Goal: Find specific page/section: Find specific page/section

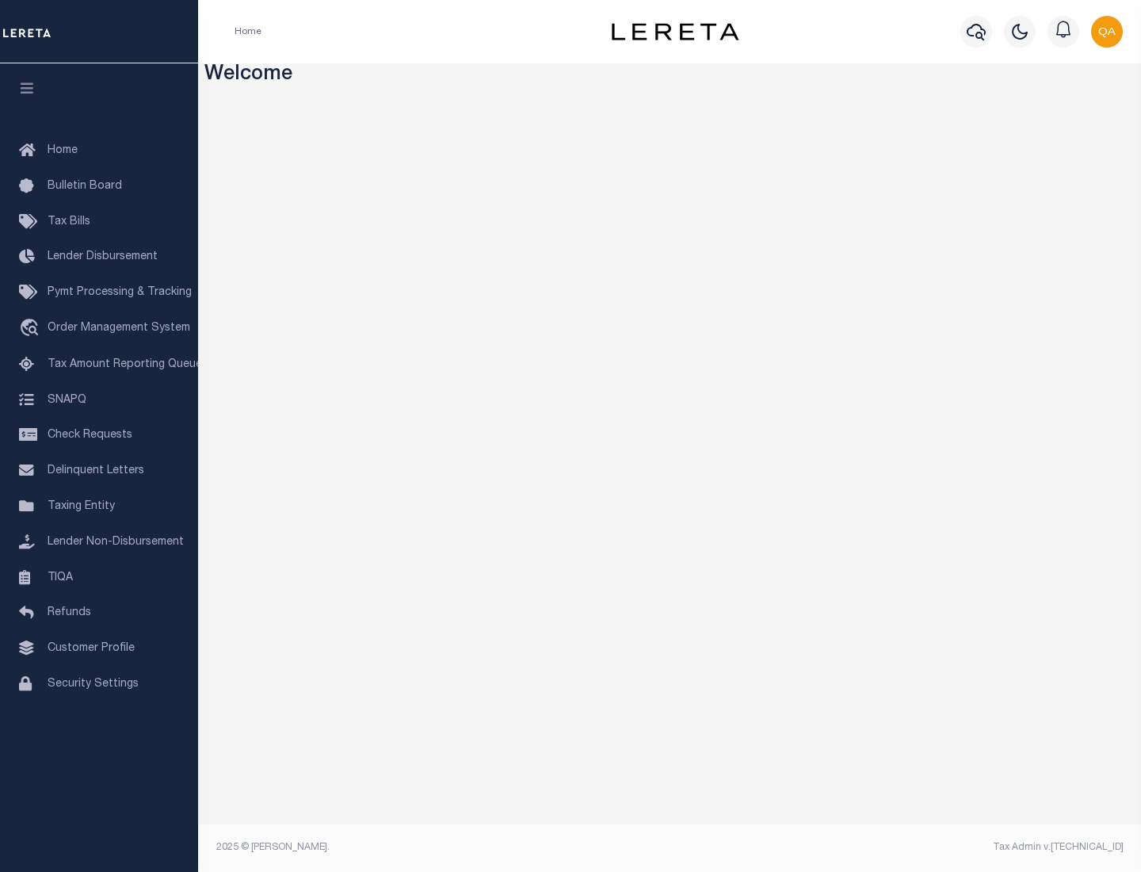
click at [99, 435] on span "Check Requests" at bounding box center [90, 434] width 85 height 11
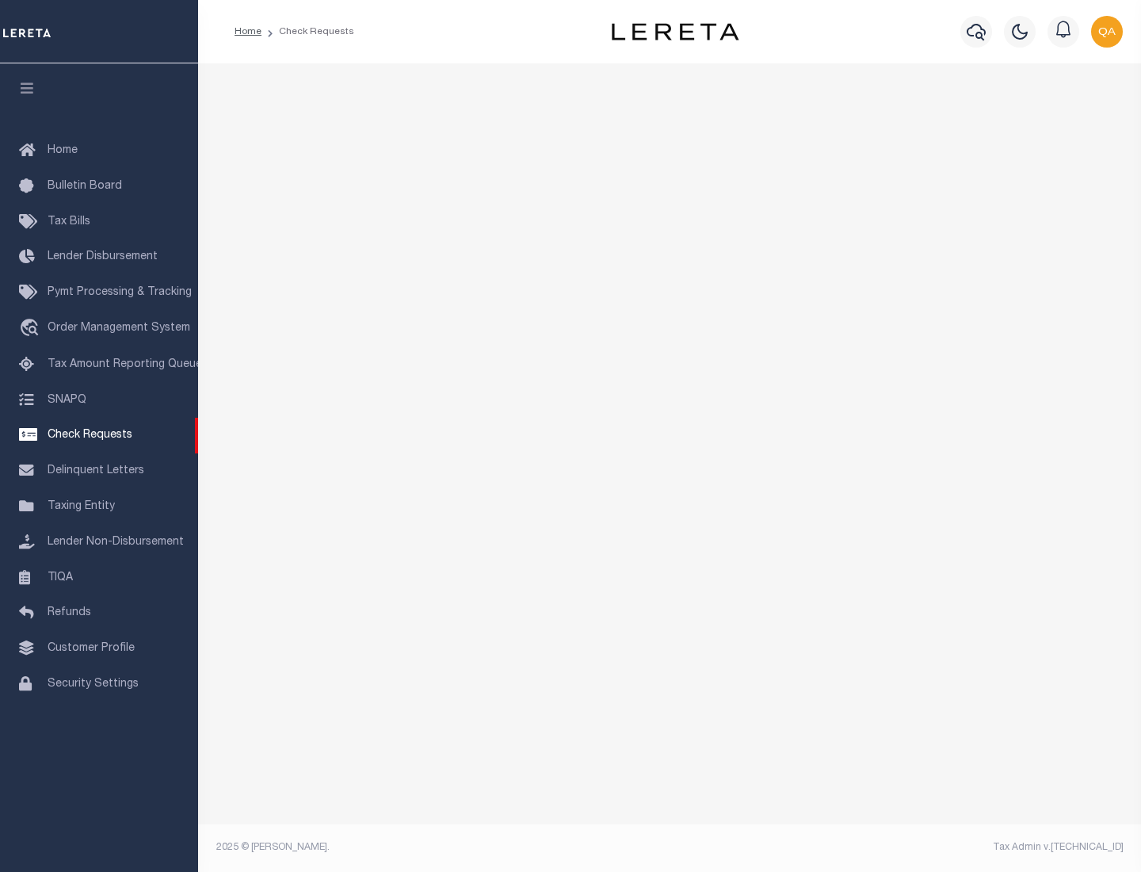
select select "50"
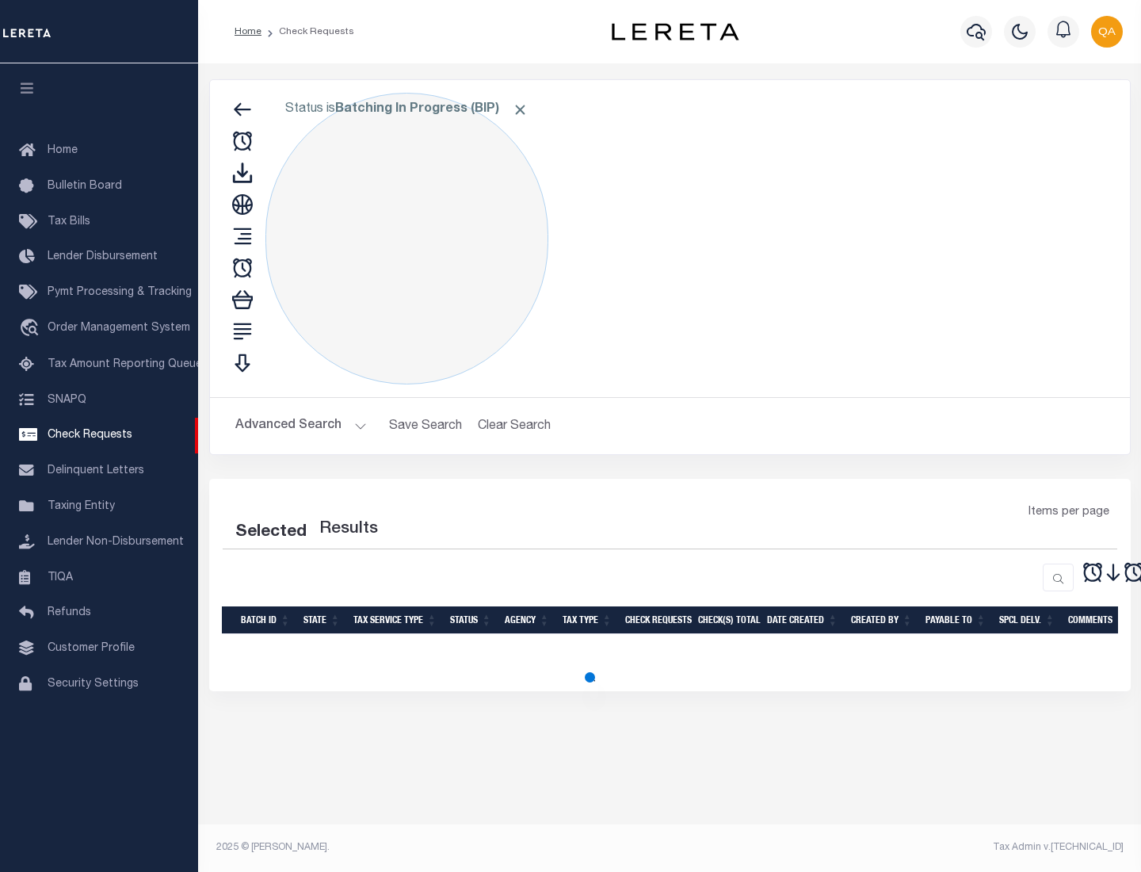
select select "50"
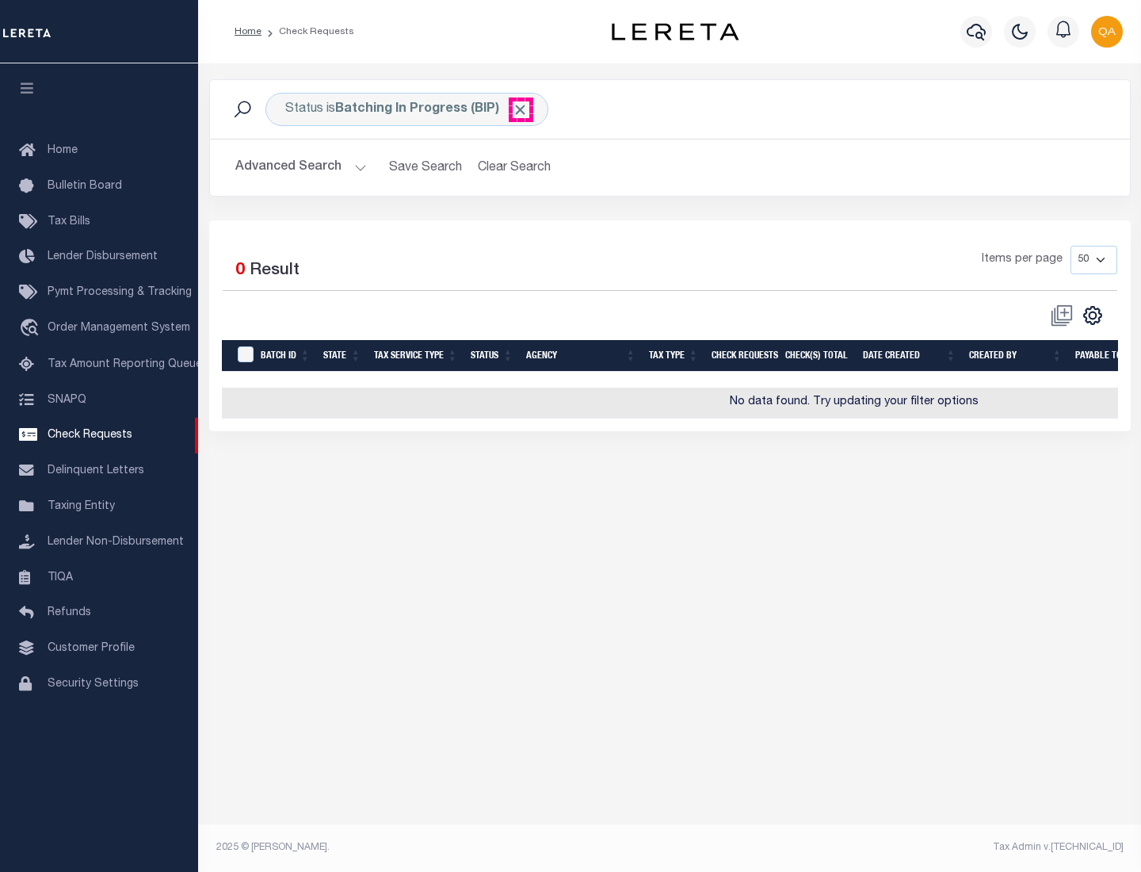
click at [521, 109] on span "Click to Remove" at bounding box center [520, 109] width 17 height 17
